Goal: Task Accomplishment & Management: Manage account settings

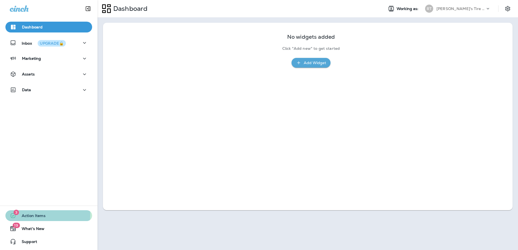
click at [43, 215] on span "Action Items" at bounding box center [30, 217] width 29 height 6
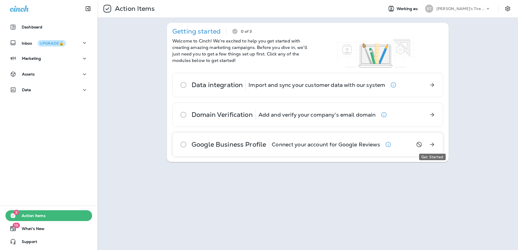
click at [432, 144] on icon "Get Started" at bounding box center [432, 144] width 6 height 6
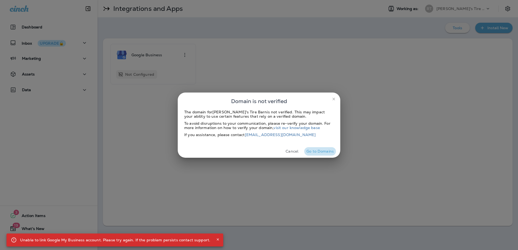
click at [308, 151] on button "Go to Domains" at bounding box center [320, 151] width 32 height 8
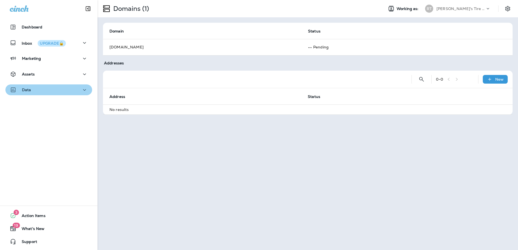
click at [59, 89] on div "Data" at bounding box center [49, 90] width 78 height 7
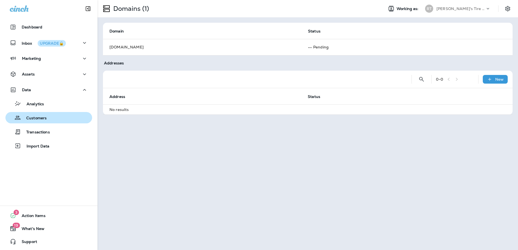
click at [66, 117] on div "Customers" at bounding box center [49, 118] width 82 height 8
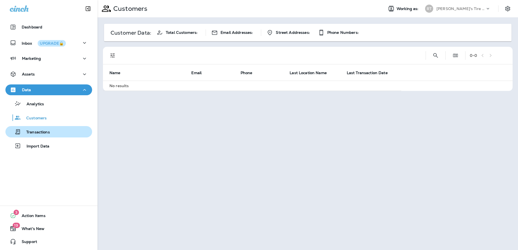
click at [67, 127] on button "Transactions" at bounding box center [48, 131] width 87 height 11
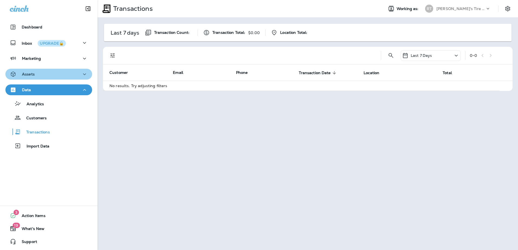
click at [73, 73] on div "Assets" at bounding box center [49, 74] width 78 height 7
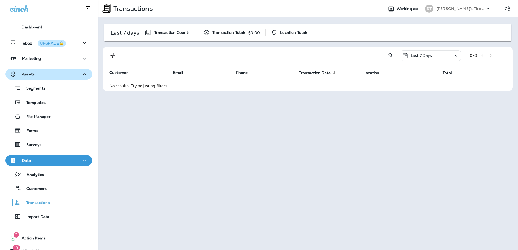
click at [73, 70] on button "Assets" at bounding box center [48, 74] width 87 height 11
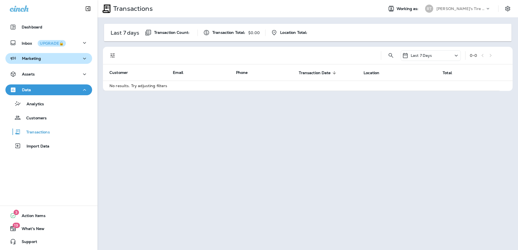
click at [74, 57] on div "Marketing" at bounding box center [49, 58] width 78 height 7
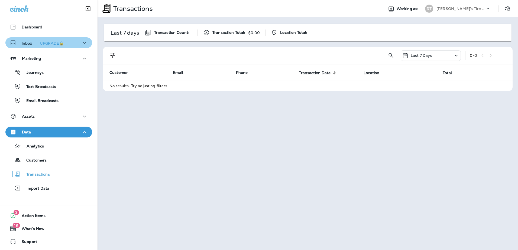
click at [77, 44] on div "Inbox UPGRADE🔒" at bounding box center [49, 43] width 78 height 7
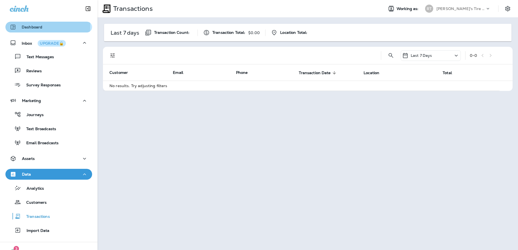
click at [34, 26] on p "Dashboard" at bounding box center [32, 27] width 21 height 4
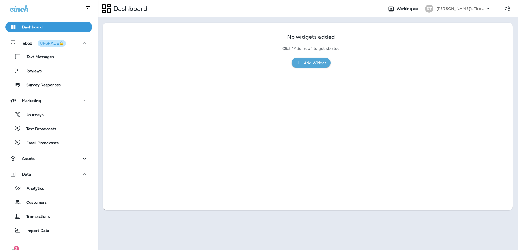
click at [483, 10] on div "[PERSON_NAME]'s Tire Barn" at bounding box center [460, 9] width 49 height 8
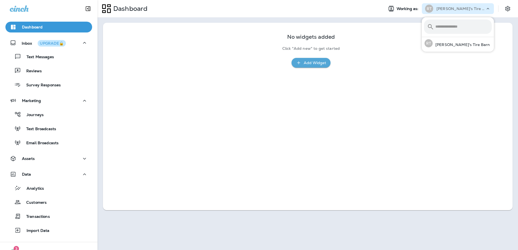
click at [483, 7] on div "[PERSON_NAME]'s Tire Barn" at bounding box center [460, 9] width 49 height 8
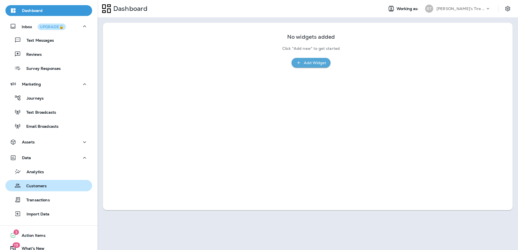
scroll to position [36, 0]
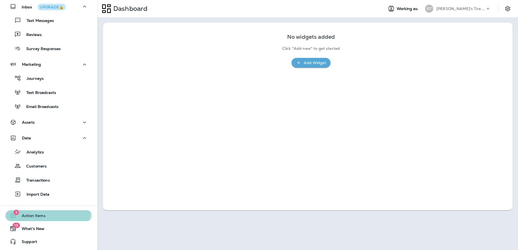
click at [44, 214] on span "Action Items" at bounding box center [30, 217] width 29 height 6
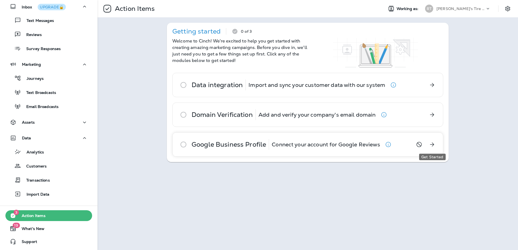
click at [429, 142] on icon "Get Started" at bounding box center [432, 144] width 6 height 6
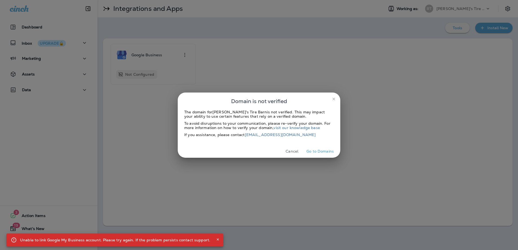
click at [296, 151] on button "Cancel" at bounding box center [292, 151] width 20 height 8
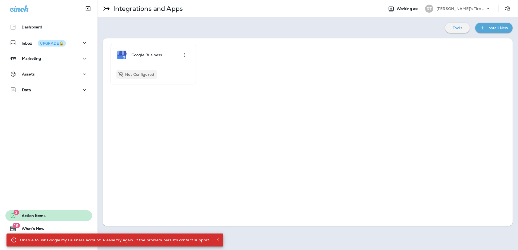
click at [41, 216] on span "Action Items" at bounding box center [30, 217] width 29 height 6
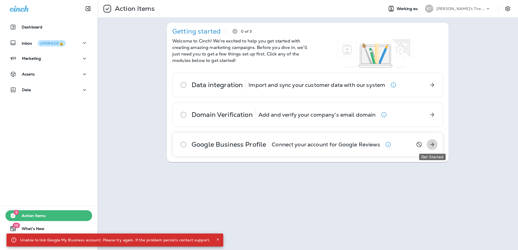
click at [429, 146] on icon "Get Started" at bounding box center [432, 144] width 6 height 6
click at [216, 238] on icon "Close" at bounding box center [218, 240] width 4 height 4
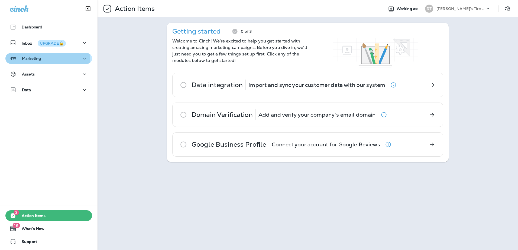
click at [43, 56] on div "Marketing" at bounding box center [49, 58] width 78 height 7
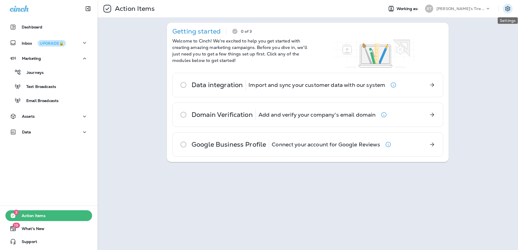
click at [505, 7] on button "Settings" at bounding box center [508, 9] width 10 height 10
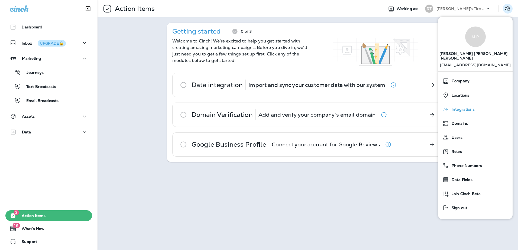
click at [476, 104] on div "Integrations" at bounding box center [475, 109] width 70 height 11
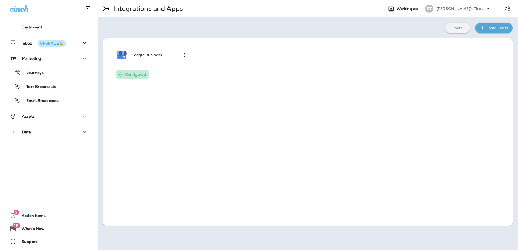
click at [499, 30] on div "Install New" at bounding box center [497, 28] width 21 height 7
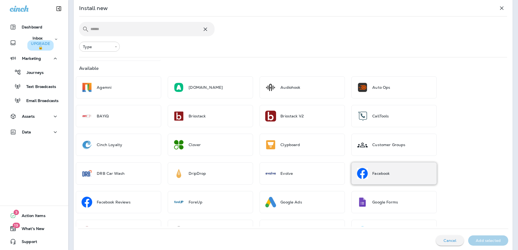
click at [377, 173] on p "Facebook" at bounding box center [380, 173] width 17 height 4
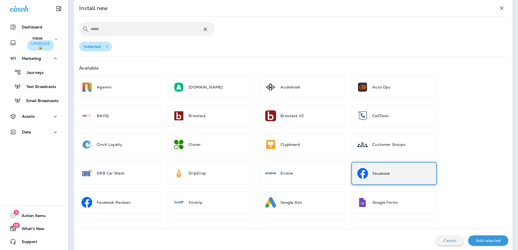
scroll to position [54, 0]
click at [479, 240] on p "Add selected" at bounding box center [488, 241] width 25 height 4
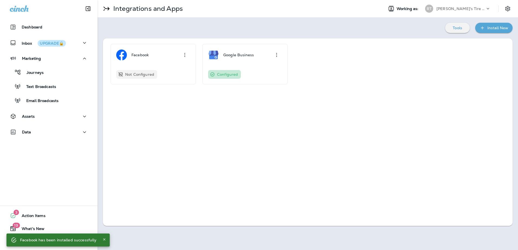
click at [499, 30] on div "Install New" at bounding box center [497, 28] width 21 height 7
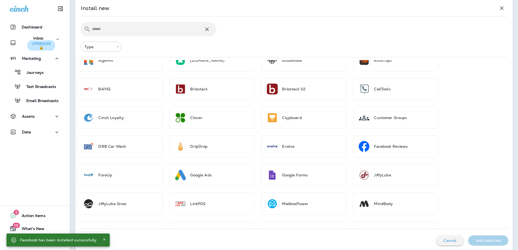
scroll to position [108, 0]
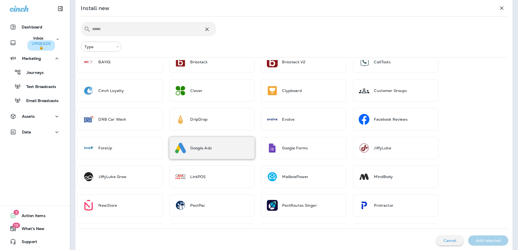
click at [222, 147] on div "Google Ads" at bounding box center [211, 148] width 85 height 22
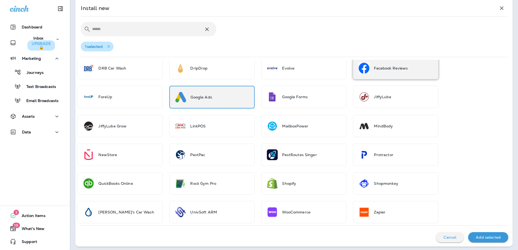
scroll to position [161, 0]
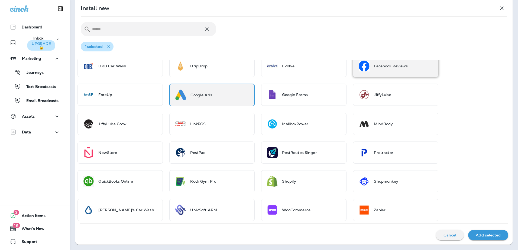
click at [383, 71] on div "Facebook Reviews" at bounding box center [391, 66] width 34 height 11
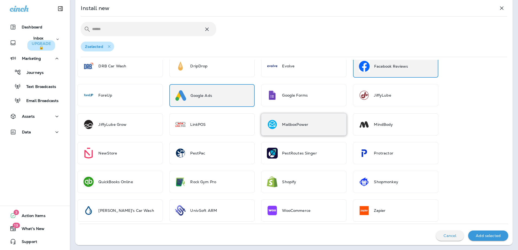
scroll to position [162, 0]
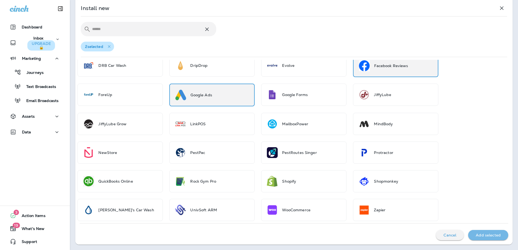
click at [499, 234] on div "Add selected" at bounding box center [487, 235] width 31 height 7
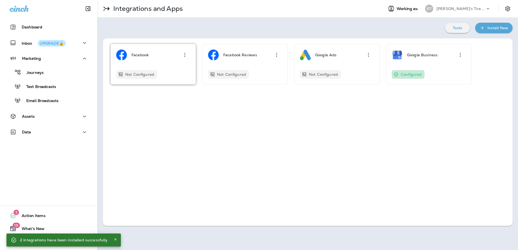
click at [178, 69] on div "Facebook Not Configured" at bounding box center [153, 64] width 74 height 29
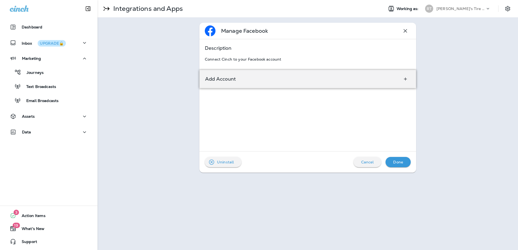
click at [259, 80] on div "Add Account" at bounding box center [307, 79] width 217 height 18
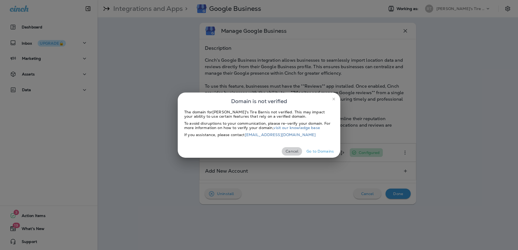
click at [298, 152] on button "Cancel" at bounding box center [292, 151] width 20 height 8
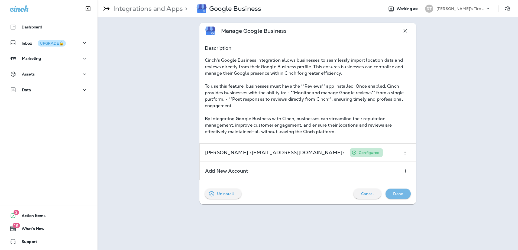
click at [394, 193] on p "Done" at bounding box center [398, 194] width 10 height 4
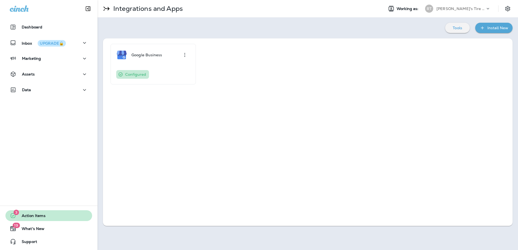
click at [43, 218] on span "Action Items" at bounding box center [30, 217] width 29 height 6
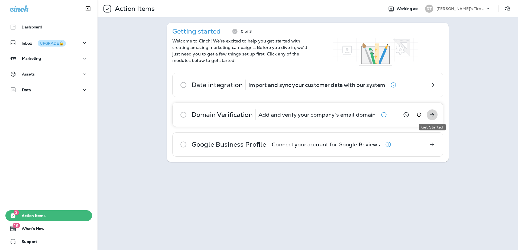
click at [432, 117] on icon "Get Started" at bounding box center [432, 115] width 6 height 6
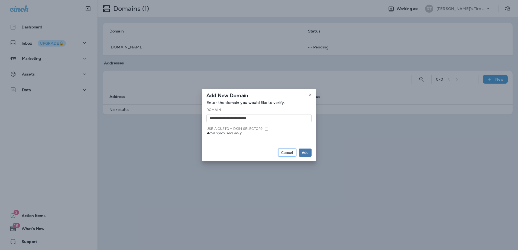
drag, startPoint x: 285, startPoint y: 153, endPoint x: 270, endPoint y: 170, distance: 23.2
click at [270, 170] on div "**********" at bounding box center [259, 125] width 518 height 250
drag, startPoint x: 229, startPoint y: 118, endPoint x: 198, endPoint y: 116, distance: 31.2
click at [198, 116] on div "**********" at bounding box center [259, 125] width 518 height 250
type input "**********"
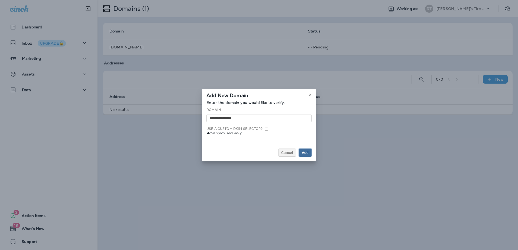
click at [304, 153] on div "Add" at bounding box center [305, 153] width 7 height 4
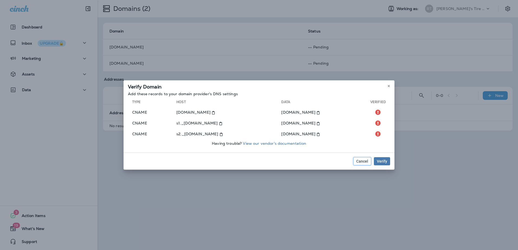
click at [356, 161] on button "Cancel" at bounding box center [362, 161] width 18 height 8
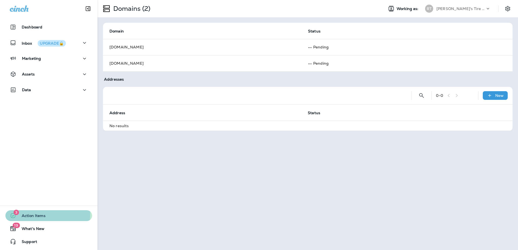
click at [42, 214] on span "Action Items" at bounding box center [30, 217] width 29 height 6
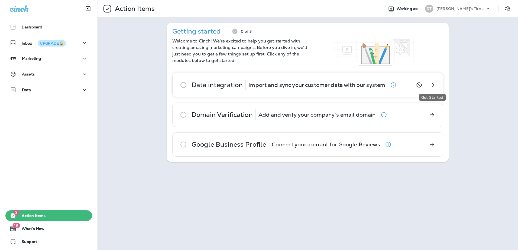
click at [434, 86] on icon "Get Started" at bounding box center [432, 85] width 6 height 6
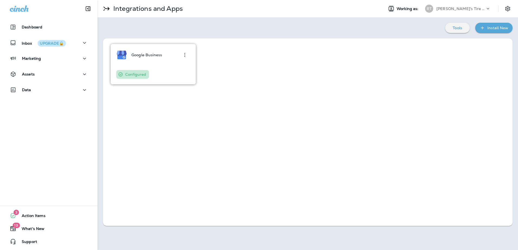
click at [157, 58] on div "Google Business" at bounding box center [146, 55] width 31 height 11
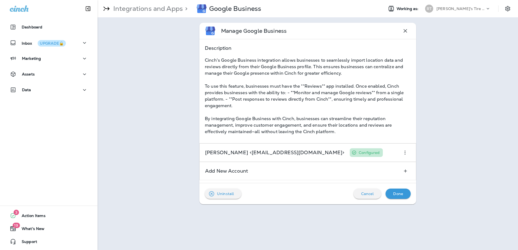
click at [398, 194] on p "Done" at bounding box center [398, 194] width 10 height 4
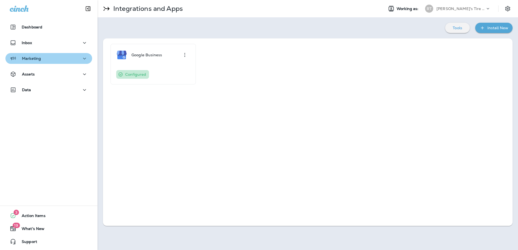
click at [55, 63] on button "Marketing" at bounding box center [48, 58] width 87 height 11
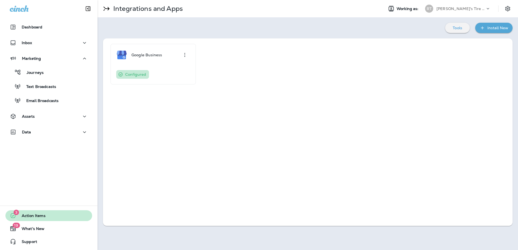
click at [31, 217] on span "Action Items" at bounding box center [30, 217] width 29 height 6
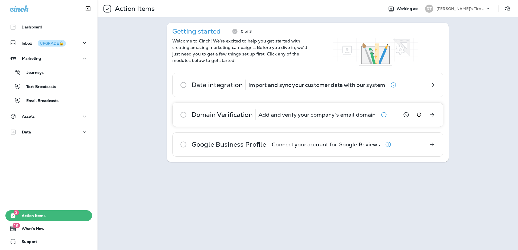
click at [184, 116] on icon at bounding box center [183, 114] width 11 height 11
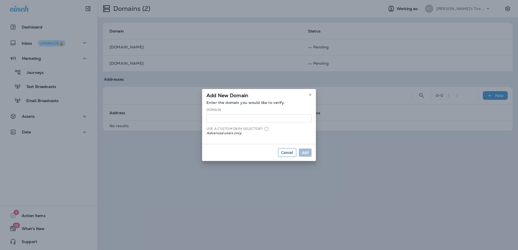
click at [282, 152] on span "Cancel" at bounding box center [287, 153] width 12 height 4
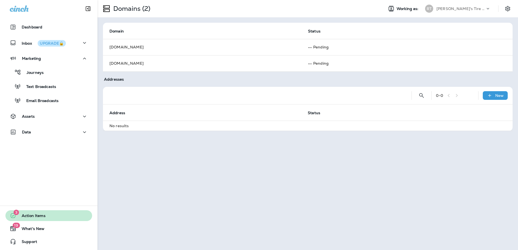
click at [47, 214] on button "3 Action Items" at bounding box center [48, 215] width 87 height 11
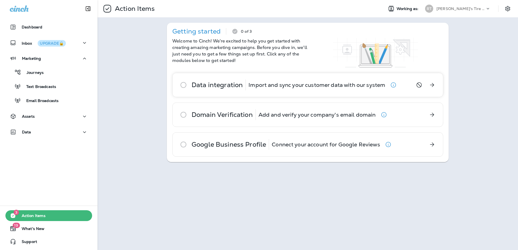
click at [304, 94] on div "Data integration Import and sync your customer data with our system" at bounding box center [289, 85] width 232 height 24
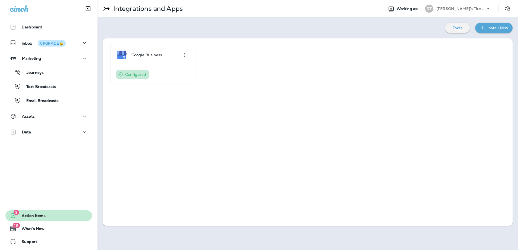
click at [45, 216] on button "3 Action Items" at bounding box center [48, 215] width 87 height 11
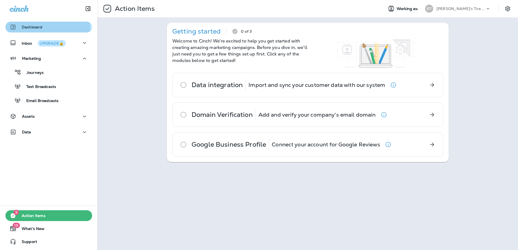
click at [37, 31] on button "Dashboard" at bounding box center [48, 27] width 87 height 11
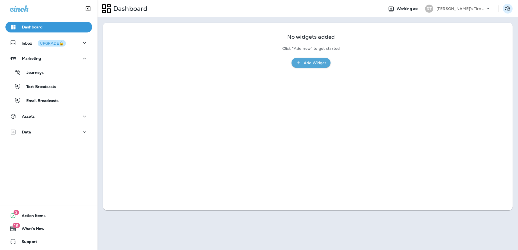
click at [507, 10] on icon "Settings" at bounding box center [507, 8] width 6 height 6
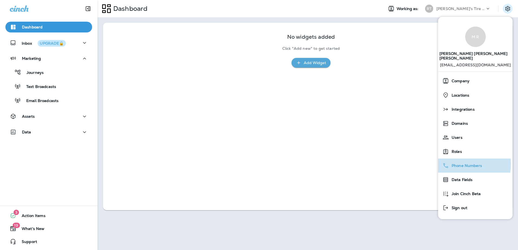
click at [460, 164] on span "Phone Numbers" at bounding box center [465, 166] width 33 height 5
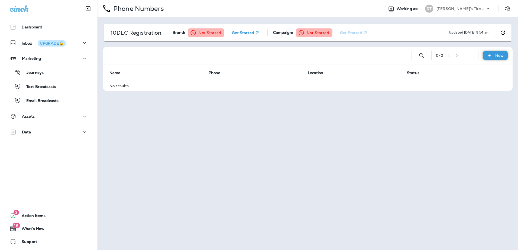
click at [497, 57] on p "New" at bounding box center [499, 55] width 8 height 4
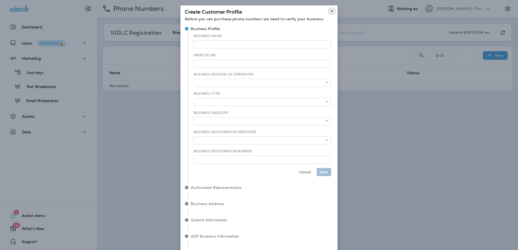
click at [331, 11] on icon at bounding box center [331, 10] width 3 height 3
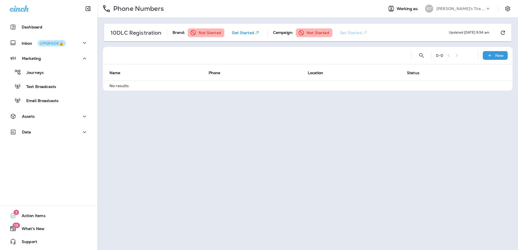
click at [208, 34] on p "Not Started" at bounding box center [209, 33] width 22 height 4
click at [236, 30] on p "Get Started" at bounding box center [246, 32] width 28 height 5
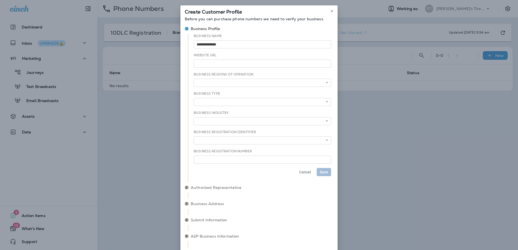
type input "**********"
click at [330, 11] on icon at bounding box center [331, 10] width 3 height 3
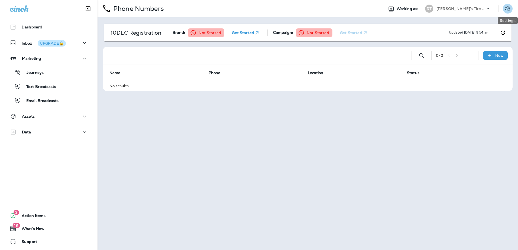
click at [508, 8] on icon "Settings" at bounding box center [507, 8] width 6 height 6
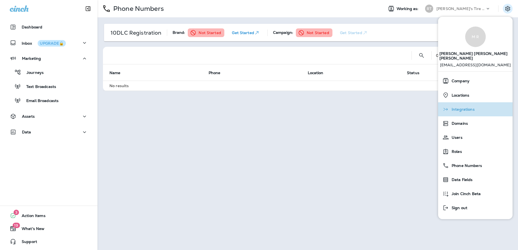
click at [481, 106] on div "Integrations" at bounding box center [475, 109] width 70 height 11
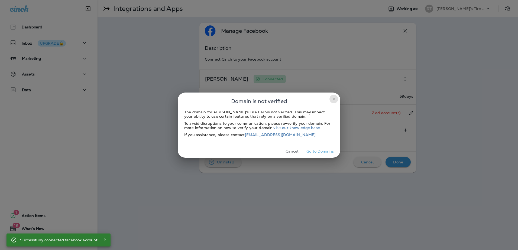
click at [333, 98] on icon "close" at bounding box center [333, 99] width 4 height 4
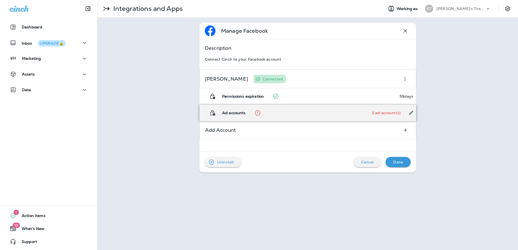
click at [386, 114] on p "2 ad account(s)" at bounding box center [386, 113] width 29 height 4
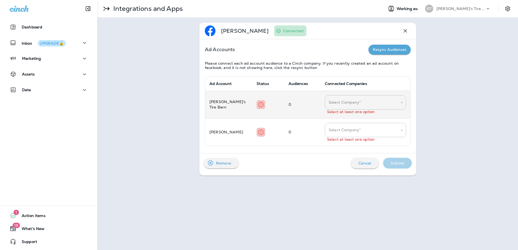
click at [367, 103] on input "Select Company*" at bounding box center [361, 102] width 68 height 9
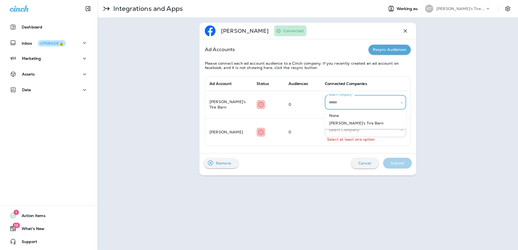
click at [360, 122] on li "[PERSON_NAME]'s Tire Barn" at bounding box center [365, 123] width 81 height 8
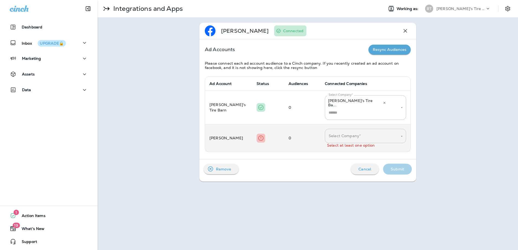
click at [288, 128] on td "0" at bounding box center [302, 138] width 36 height 28
click at [258, 135] on icon "You need to select at least one option" at bounding box center [261, 138] width 6 height 7
click at [360, 131] on input "Select Company*" at bounding box center [361, 135] width 68 height 9
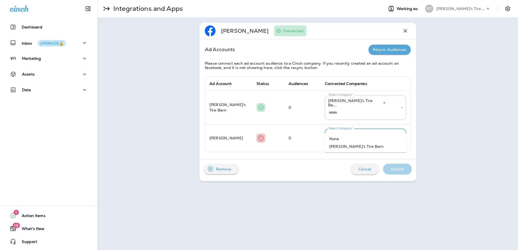
click at [354, 138] on li "None" at bounding box center [365, 139] width 81 height 8
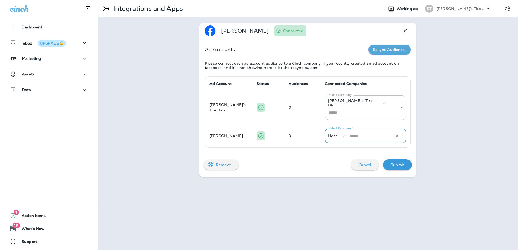
click at [393, 161] on div "Submit" at bounding box center [397, 165] width 20 height 8
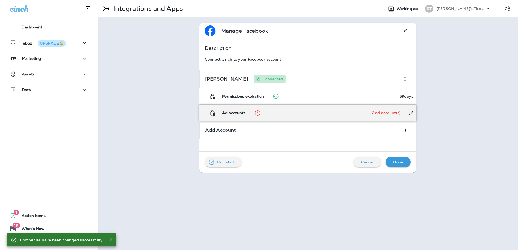
click at [405, 114] on div "2 ad account(s)" at bounding box center [389, 113] width 34 height 10
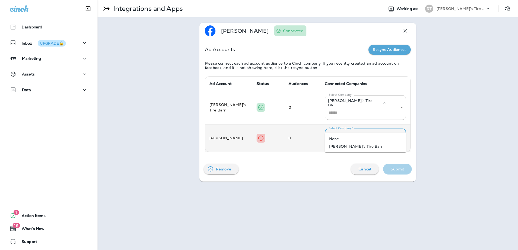
click at [388, 131] on input "Select Company*" at bounding box center [361, 135] width 68 height 9
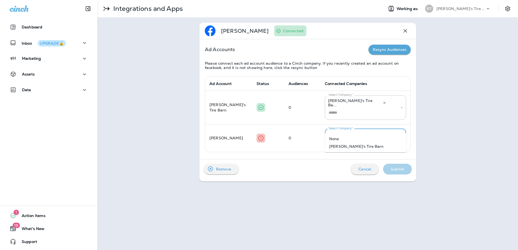
click at [372, 138] on li "None" at bounding box center [365, 139] width 81 height 8
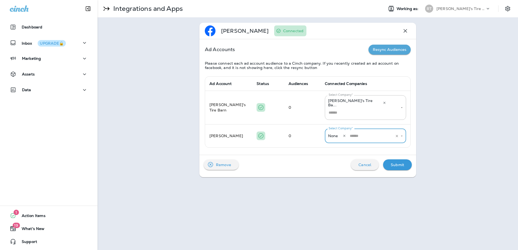
click at [399, 163] on p "Submit" at bounding box center [397, 165] width 14 height 4
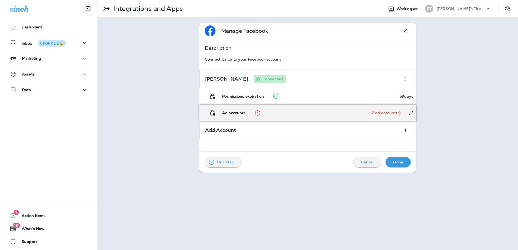
click at [390, 110] on div "2 ad account(s)" at bounding box center [389, 113] width 34 height 10
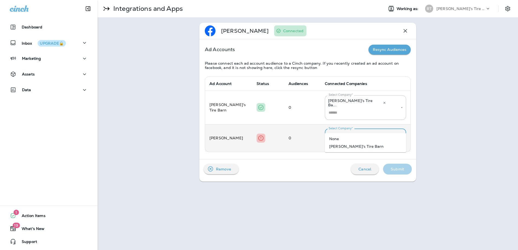
click at [393, 131] on input "Select Company*" at bounding box center [361, 135] width 68 height 9
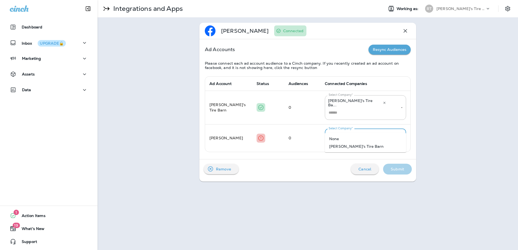
click at [378, 141] on li "None" at bounding box center [365, 139] width 81 height 8
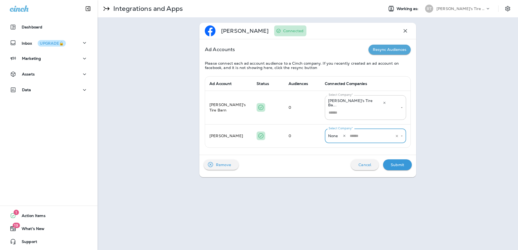
click at [222, 163] on p "Remove" at bounding box center [223, 165] width 15 height 4
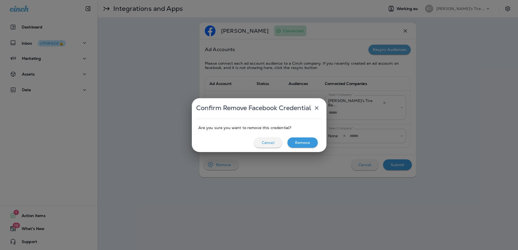
click at [308, 144] on p "Remove" at bounding box center [302, 143] width 15 height 4
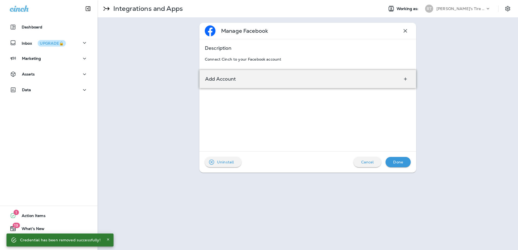
click at [243, 82] on div "Add Account" at bounding box center [307, 79] width 217 height 18
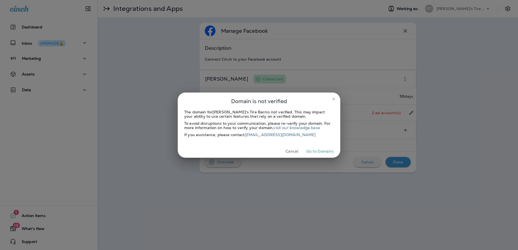
click at [333, 99] on icon "close" at bounding box center [333, 99] width 4 height 4
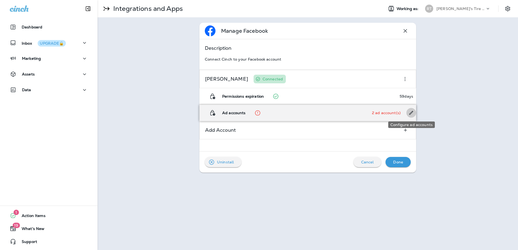
click at [410, 112] on icon "Configure ad accounts" at bounding box center [411, 112] width 6 height 5
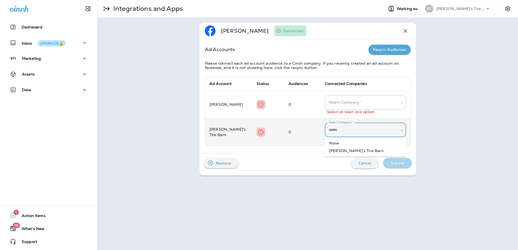
click at [382, 127] on input "Select Company*" at bounding box center [361, 129] width 68 height 9
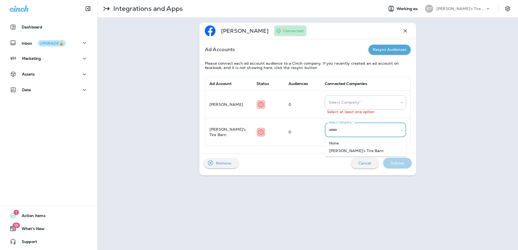
click at [375, 149] on li "[PERSON_NAME]'s Tire Barn" at bounding box center [365, 151] width 81 height 8
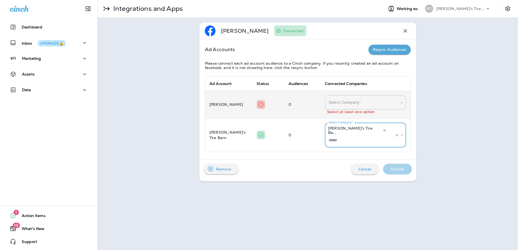
click at [378, 109] on div "Select Company*" at bounding box center [365, 102] width 81 height 14
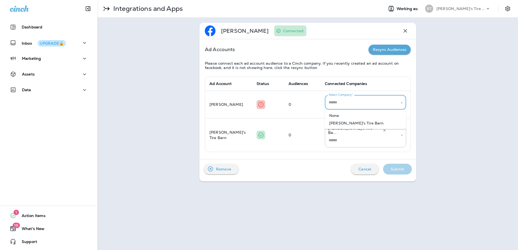
click at [365, 115] on li "None" at bounding box center [365, 116] width 81 height 8
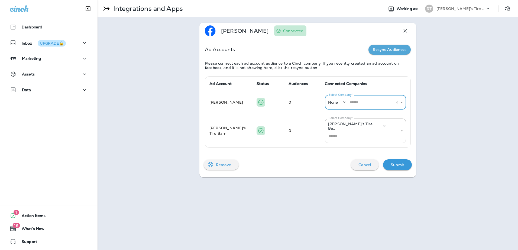
click at [446, 95] on div "[PERSON_NAME] Connected Ad Accounts Resync Audiences Please connect each ad acc…" at bounding box center [307, 99] width 420 height 165
click at [402, 163] on p "Submit" at bounding box center [397, 165] width 14 height 4
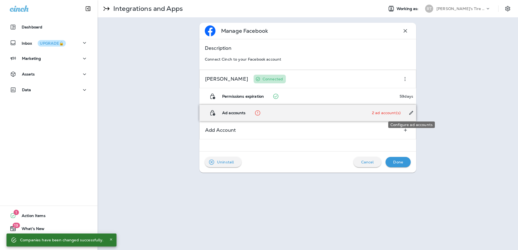
click at [411, 115] on icon "Configure ad accounts" at bounding box center [411, 112] width 6 height 5
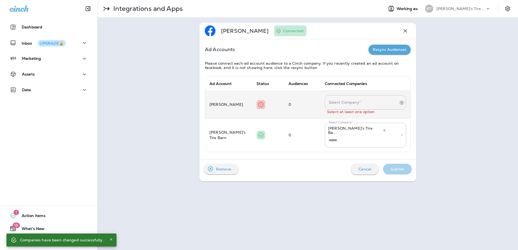
click at [401, 103] on icon "Open" at bounding box center [402, 103] width 4 height 4
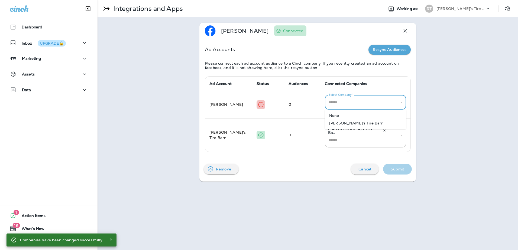
click at [346, 116] on li "None" at bounding box center [365, 116] width 81 height 8
